Goal: Find specific page/section: Find specific page/section

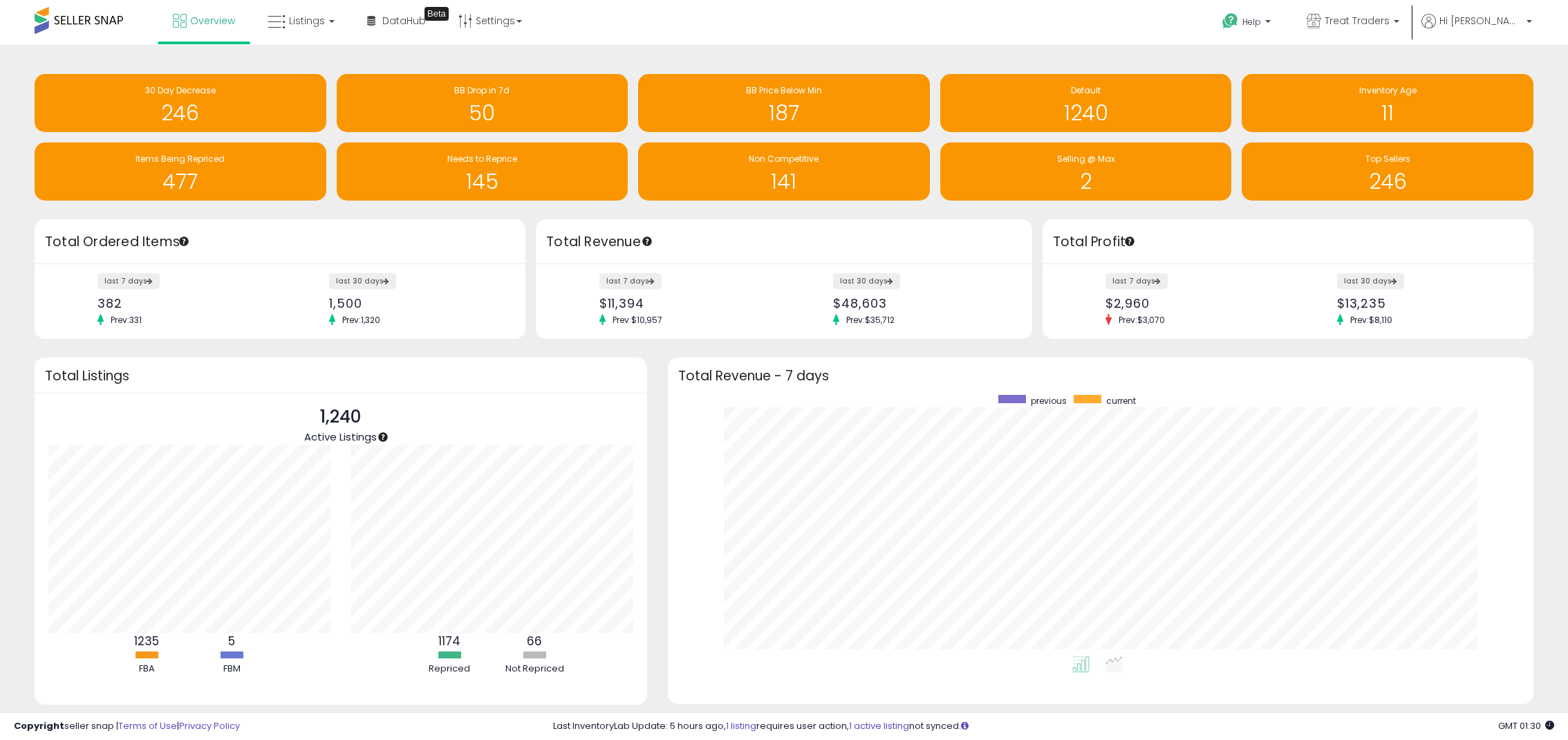
scroll to position [261, 838]
click at [290, 23] on span "Listings" at bounding box center [307, 20] width 36 height 14
click at [329, 64] on icon at bounding box center [311, 68] width 60 height 18
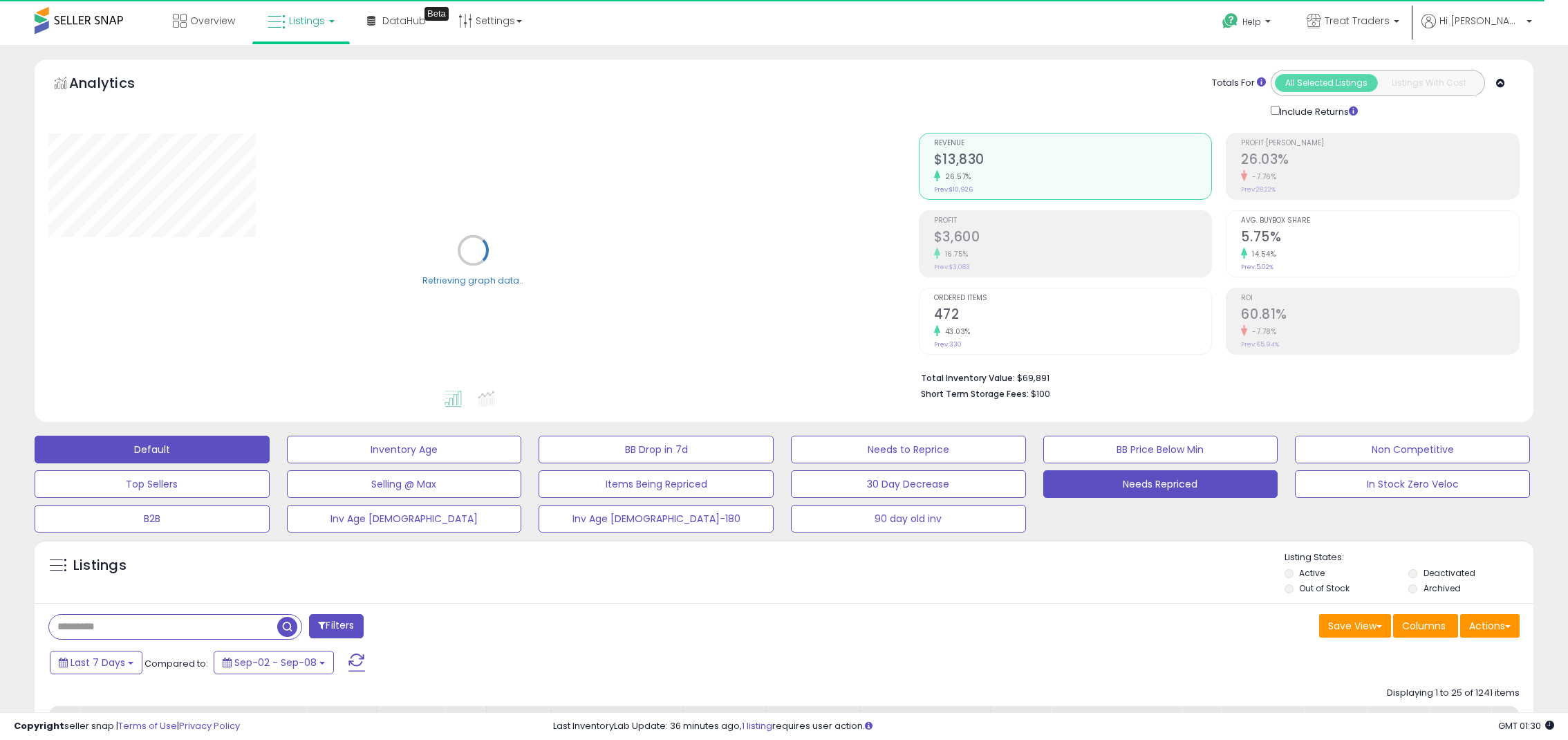
click at [1076, 486] on button "Needs Repriced" at bounding box center [1161, 484] width 235 height 28
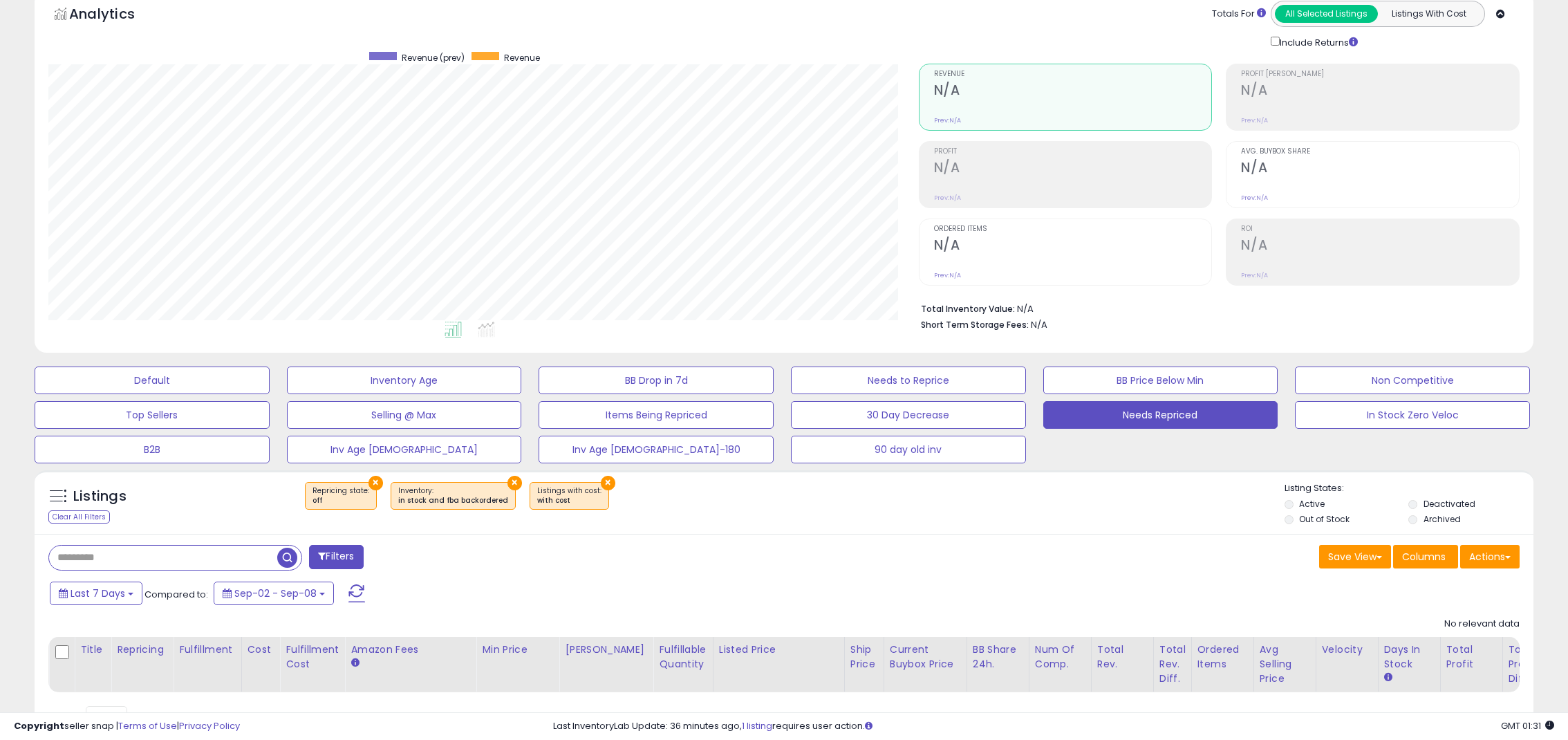
scroll to position [284, 870]
